Goal: Book appointment/travel/reservation

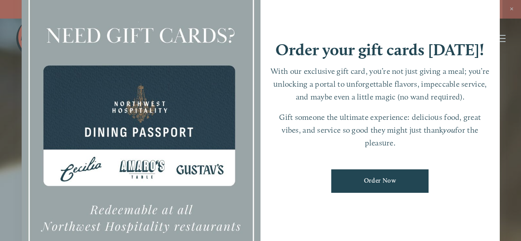
click at [512, 7] on div at bounding box center [260, 120] width 521 height 241
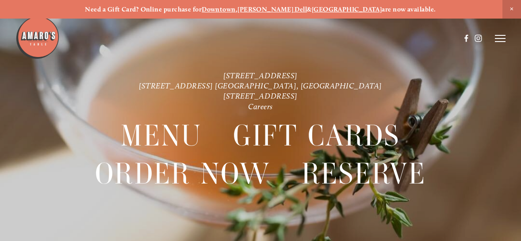
click at [511, 6] on span "Close Announcement" at bounding box center [512, 9] width 19 height 19
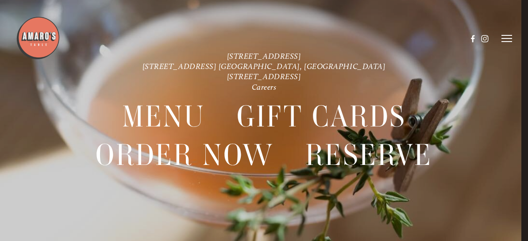
click at [505, 35] on line at bounding box center [506, 35] width 11 height 0
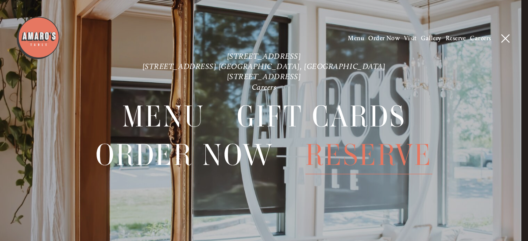
click at [333, 147] on span "Reserve" at bounding box center [368, 155] width 127 height 39
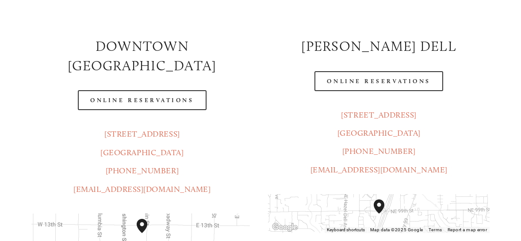
scroll to position [133, 0]
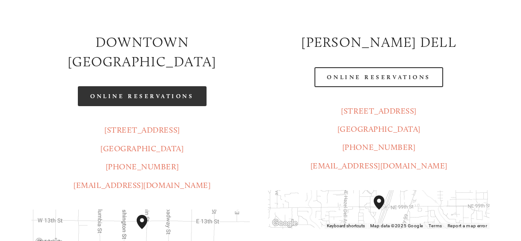
click at [156, 86] on link "Online Reservations" at bounding box center [142, 96] width 128 height 20
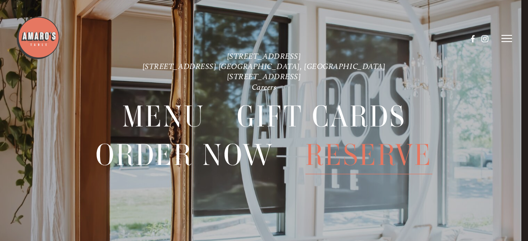
click at [337, 151] on span "Reserve" at bounding box center [368, 155] width 127 height 39
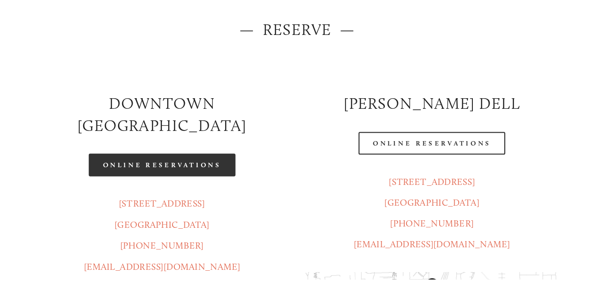
scroll to position [89, 0]
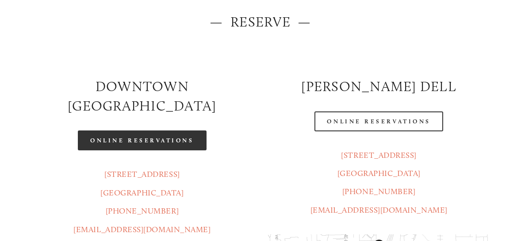
click at [167, 131] on link "Online Reservations" at bounding box center [142, 141] width 128 height 20
